Goal: Information Seeking & Learning: Learn about a topic

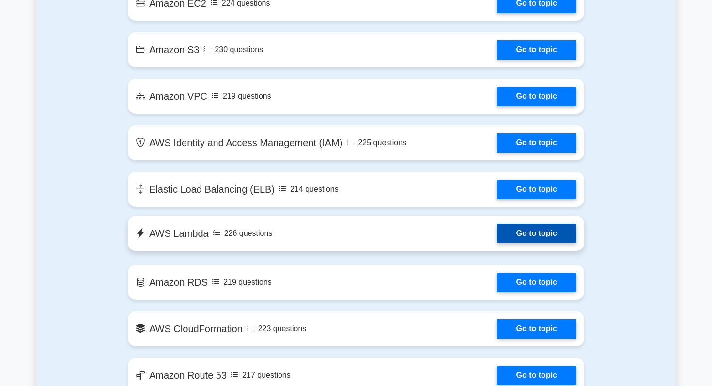
scroll to position [610, 0]
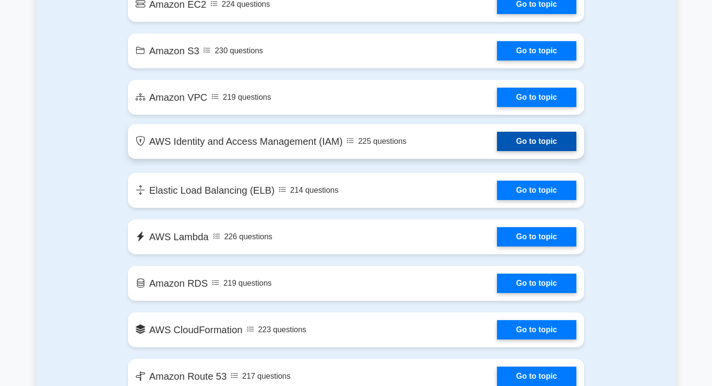
click at [497, 148] on link "Go to topic" at bounding box center [536, 141] width 79 height 19
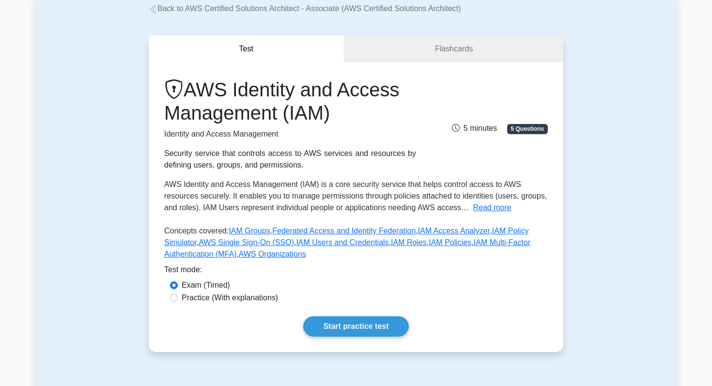
scroll to position [60, 0]
click at [396, 46] on link "Flashcards" at bounding box center [453, 49] width 219 height 28
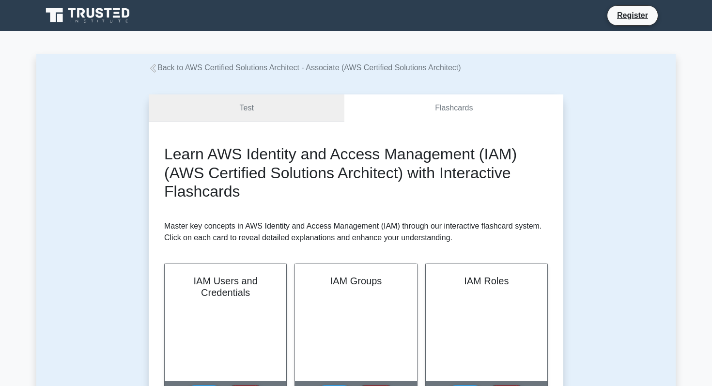
click at [248, 117] on link "Test" at bounding box center [247, 108] width 196 height 28
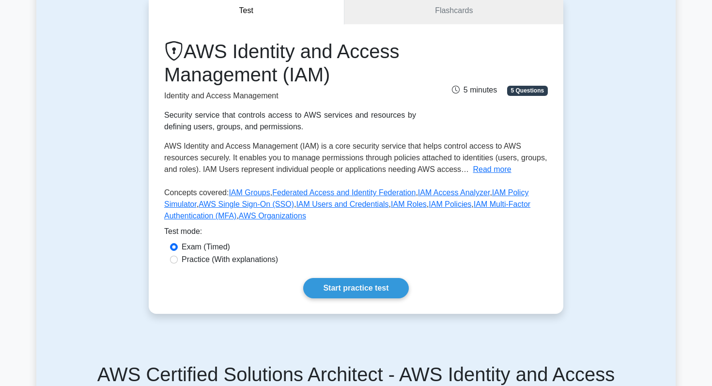
scroll to position [103, 0]
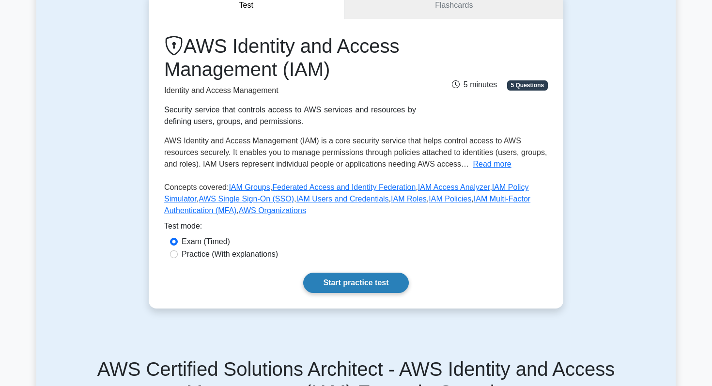
click at [324, 286] on link "Start practice test" at bounding box center [355, 283] width 105 height 20
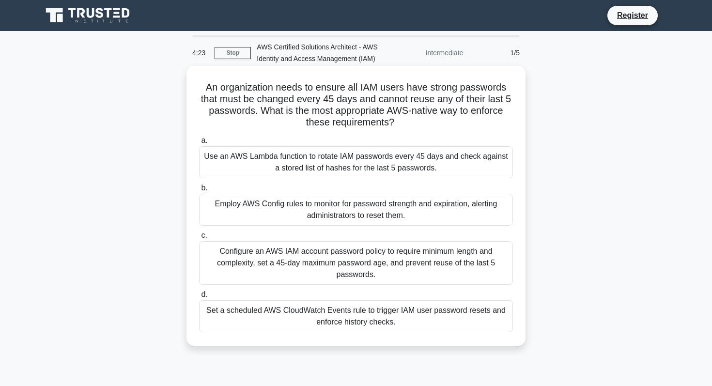
click at [378, 278] on div "Configure an AWS IAM account password policy to require minimum length and comp…" at bounding box center [356, 263] width 314 height 44
click at [199, 239] on input "c. Configure an AWS IAM account password policy to require minimum length and c…" at bounding box center [199, 235] width 0 height 6
